Goal: Task Accomplishment & Management: Manage account settings

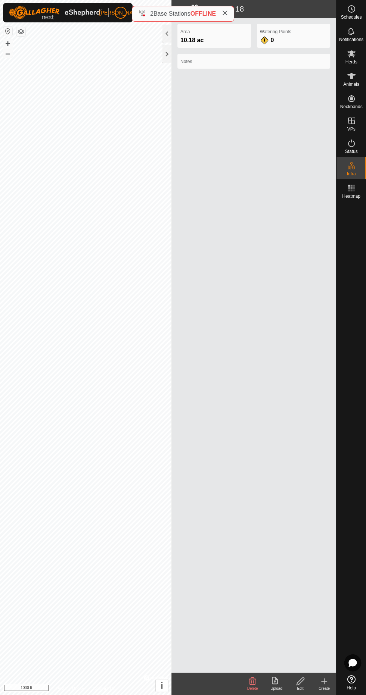
click at [120, 7] on p-avatar "[PERSON_NAME]" at bounding box center [121, 13] width 12 height 12
click at [128, 55] on span "Logout" at bounding box center [125, 57] width 6 height 6
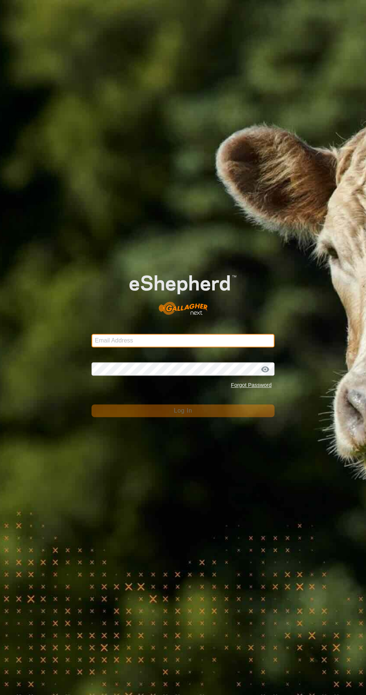
click at [226, 340] on input "Email Address" at bounding box center [182, 340] width 183 height 13
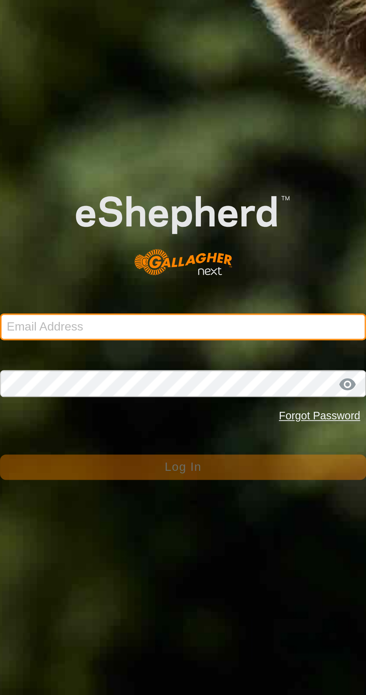
type input "[EMAIL_ADDRESS][DOMAIN_NAME]"
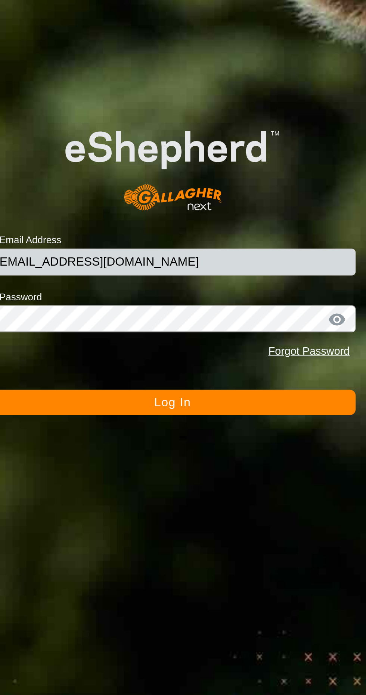
click at [265, 366] on div at bounding box center [264, 369] width 11 height 7
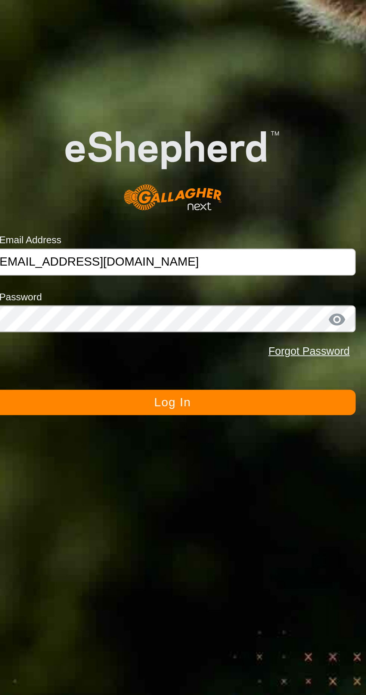
click at [266, 367] on div at bounding box center [264, 369] width 11 height 7
click at [264, 367] on div at bounding box center [264, 369] width 11 height 7
click at [266, 368] on div at bounding box center [264, 369] width 11 height 7
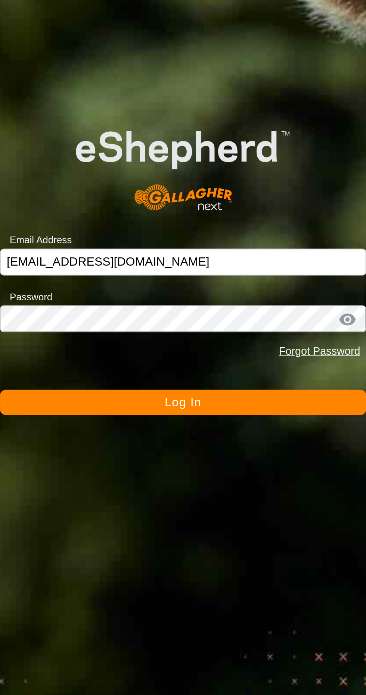
click at [265, 369] on div at bounding box center [264, 369] width 11 height 7
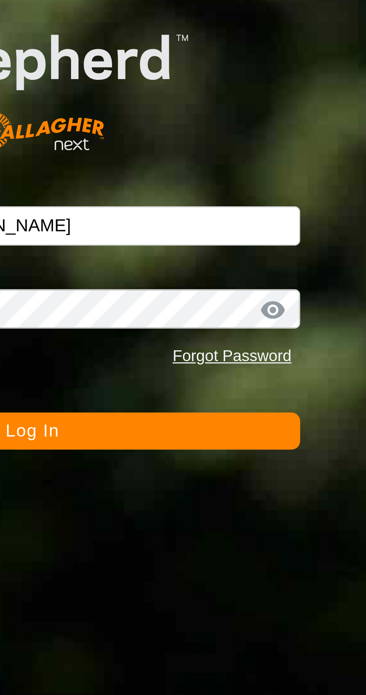
click at [264, 370] on div at bounding box center [264, 369] width 11 height 7
